Goal: Transaction & Acquisition: Download file/media

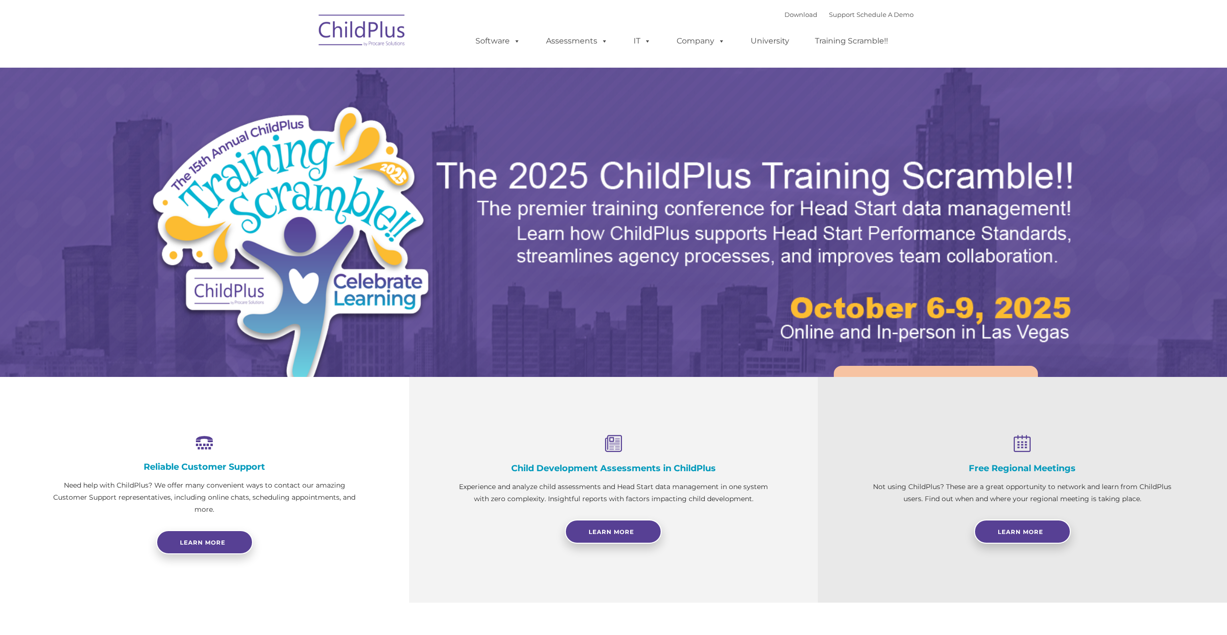
select select "MEDIUM"
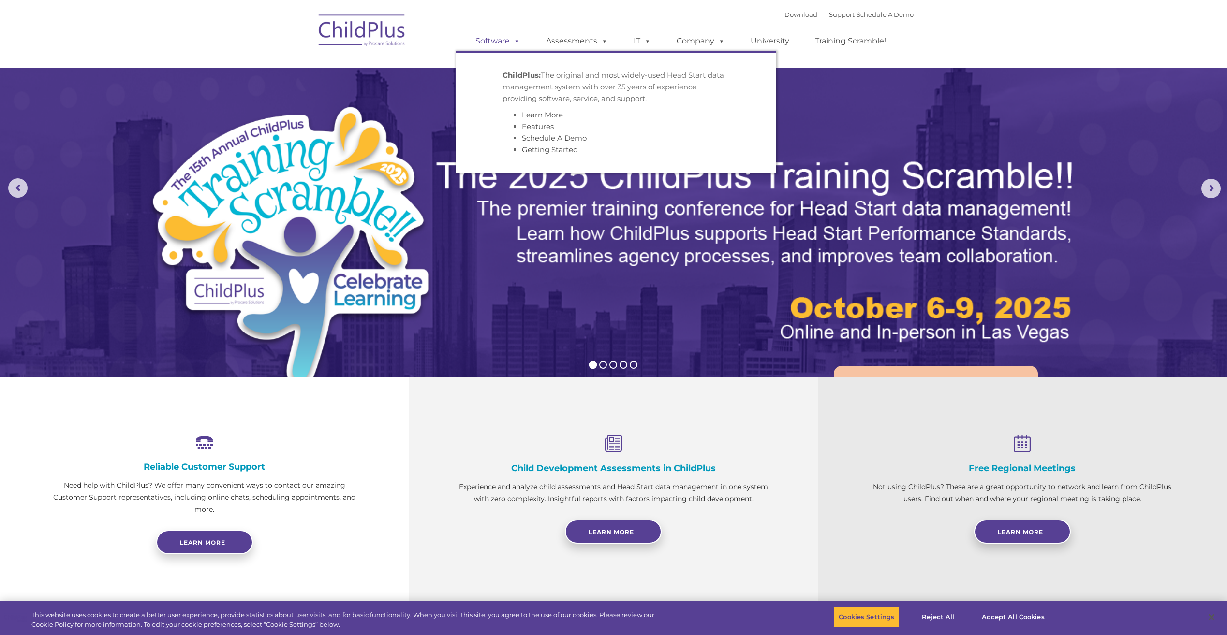
click at [494, 43] on link "Software" at bounding box center [498, 40] width 64 height 19
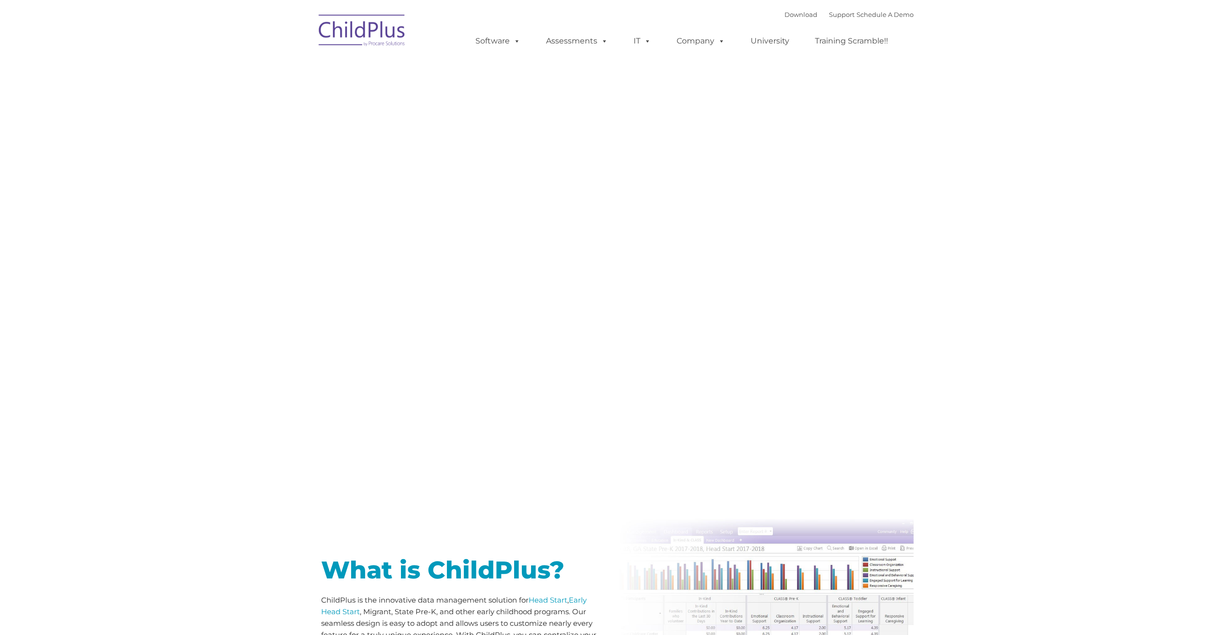
type input ""
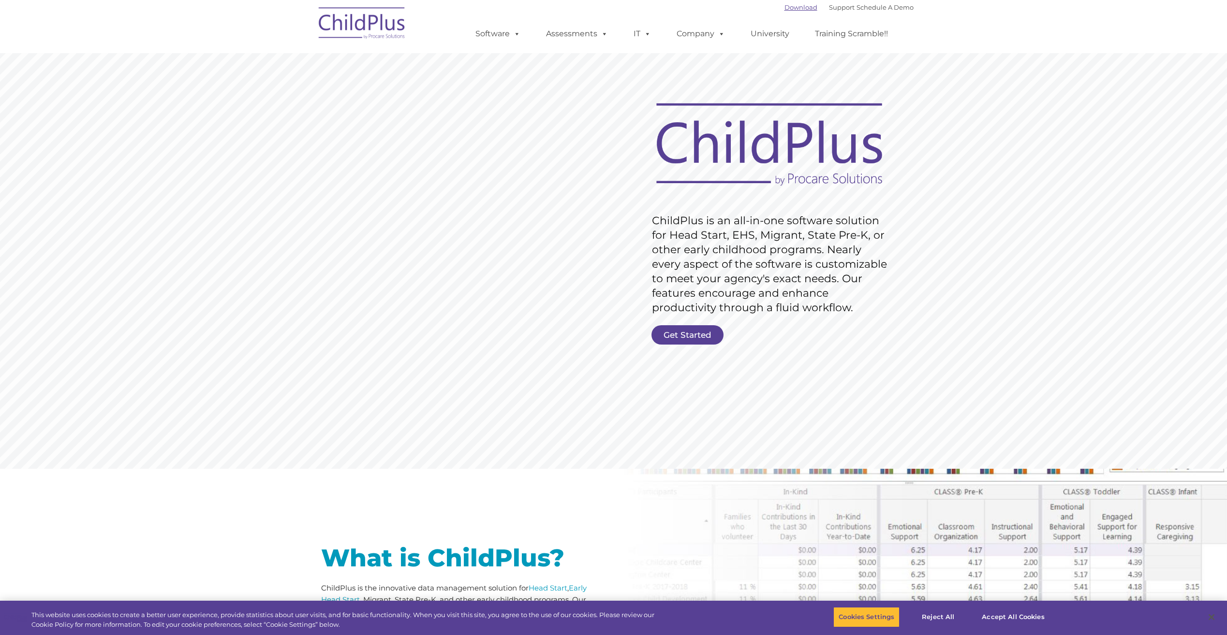
click at [785, 5] on link "Download" at bounding box center [800, 7] width 33 height 8
